Goal: Task Accomplishment & Management: Use online tool/utility

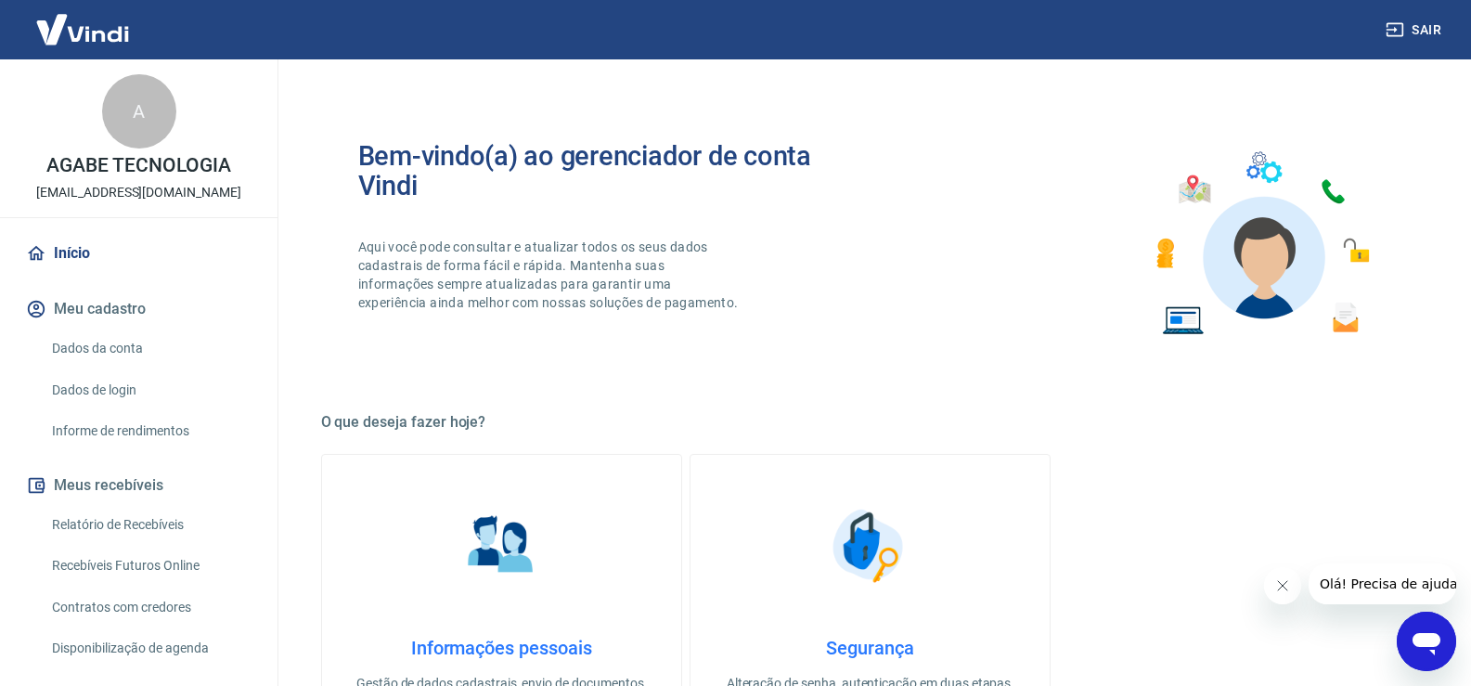
click at [143, 523] on link "Relatório de Recebíveis" at bounding box center [150, 525] width 211 height 38
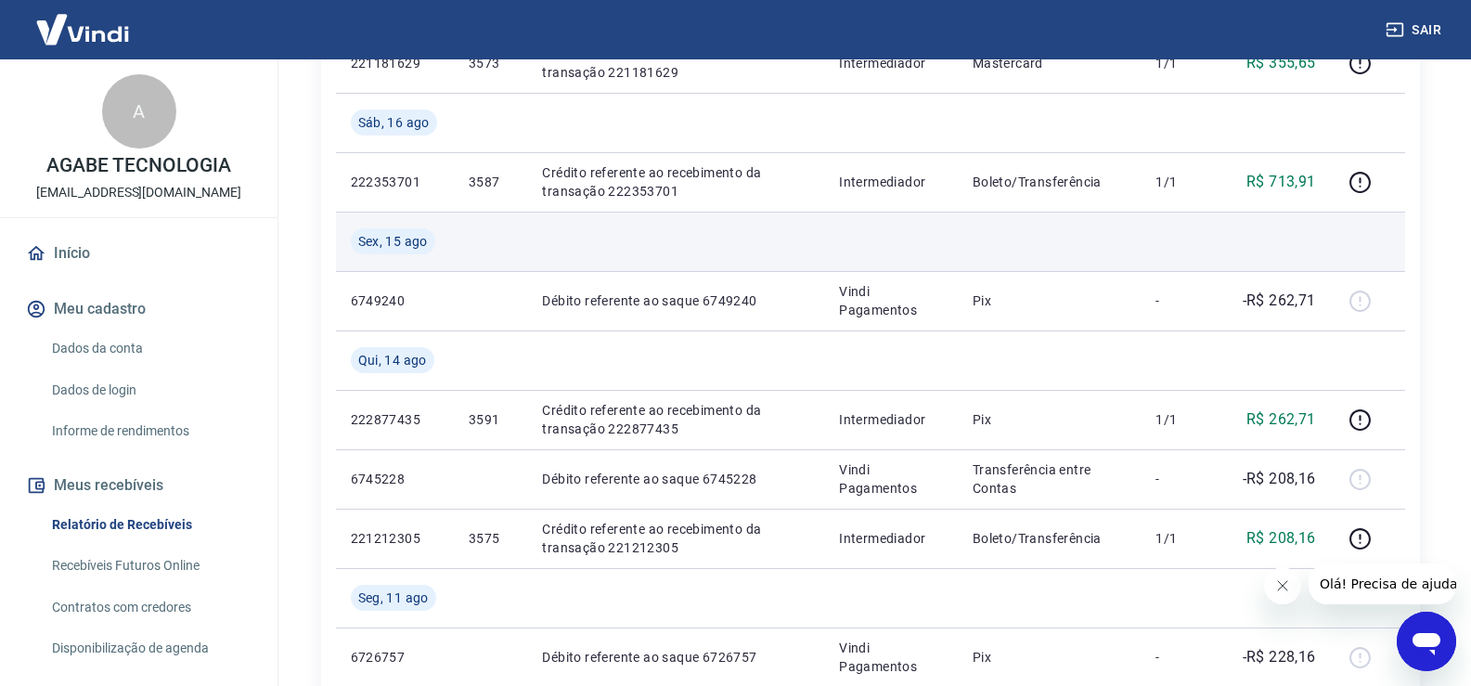
scroll to position [557, 0]
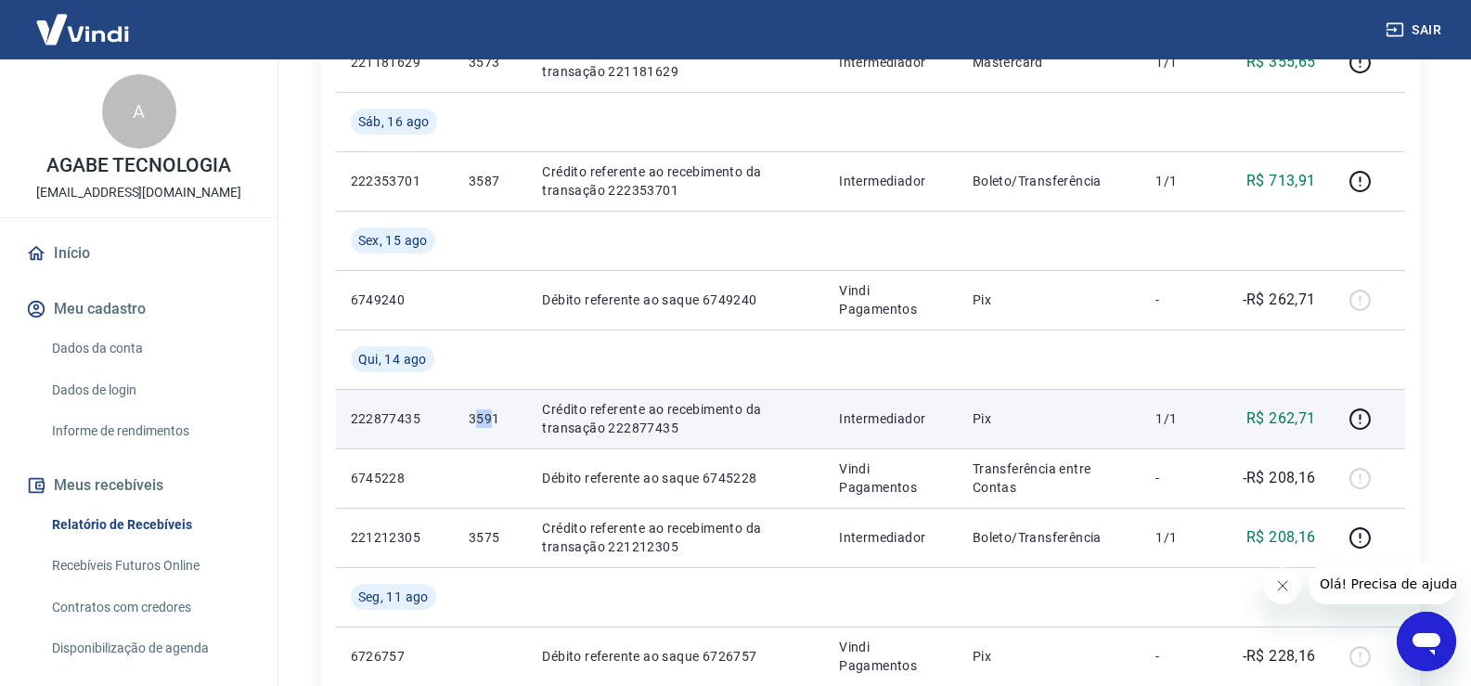
click at [488, 417] on p "3591" at bounding box center [491, 418] width 44 height 19
click at [469, 420] on p "3591" at bounding box center [491, 418] width 44 height 19
click at [465, 421] on td "3591" at bounding box center [490, 418] width 73 height 59
click at [466, 418] on td "3591" at bounding box center [490, 418] width 73 height 59
drag, startPoint x: 469, startPoint y: 419, endPoint x: 512, endPoint y: 425, distance: 44.1
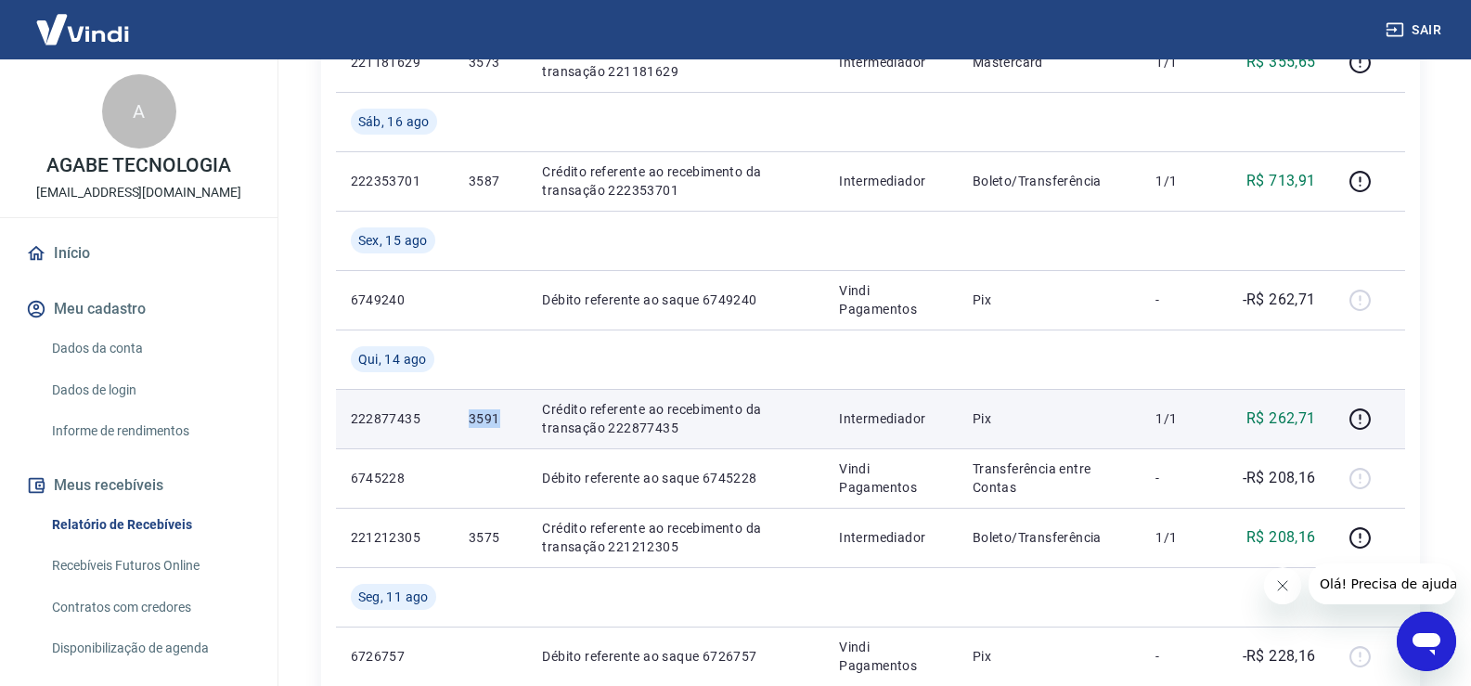
click at [512, 425] on td "3591" at bounding box center [490, 418] width 73 height 59
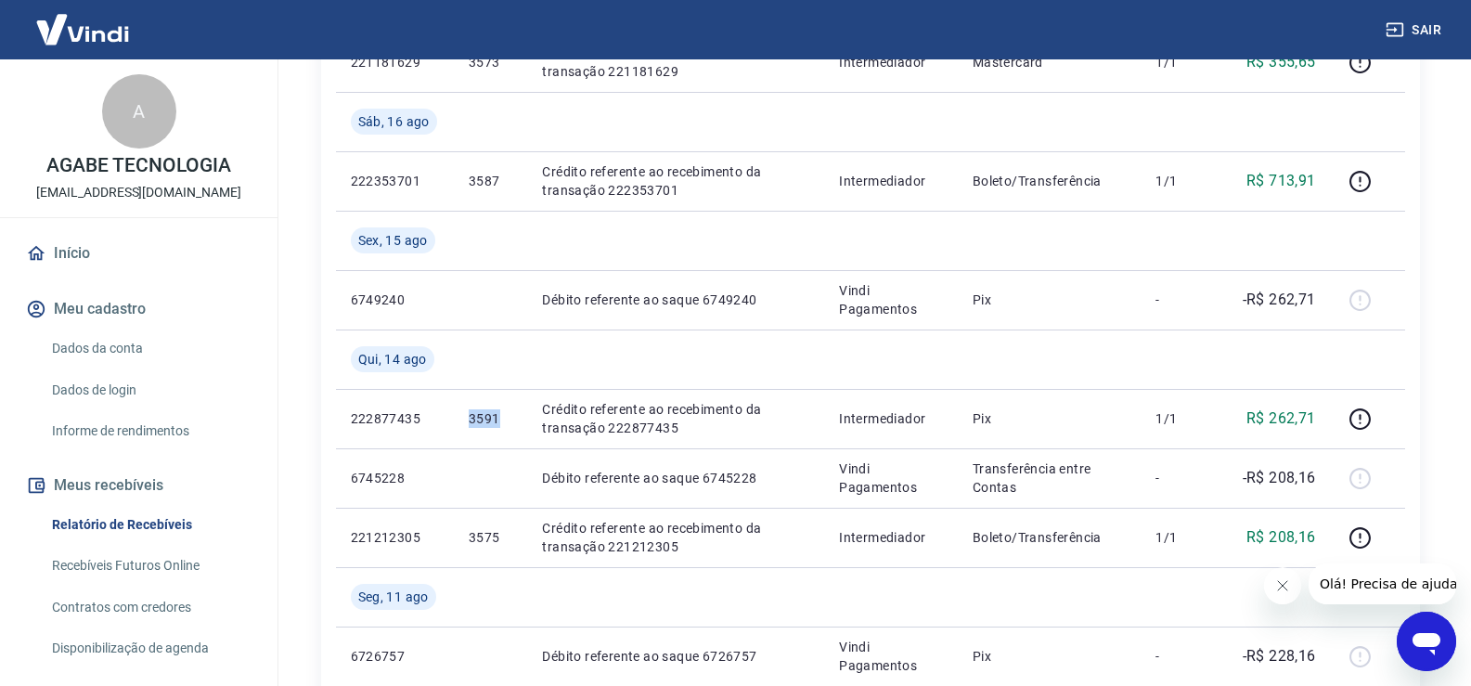
copy p "3591"
click at [187, 550] on link "Recebíveis Futuros Online" at bounding box center [150, 566] width 211 height 38
